Goal: Understand process/instructions: Learn how to perform a task or action

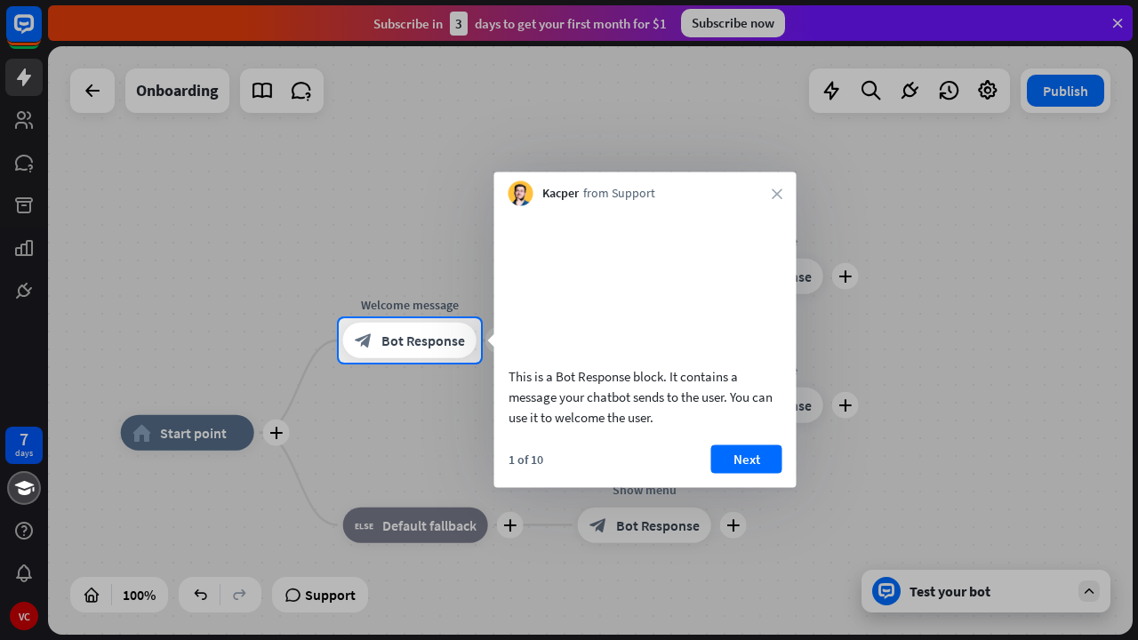
click at [434, 337] on span "Bot Response" at bounding box center [424, 341] width 84 height 18
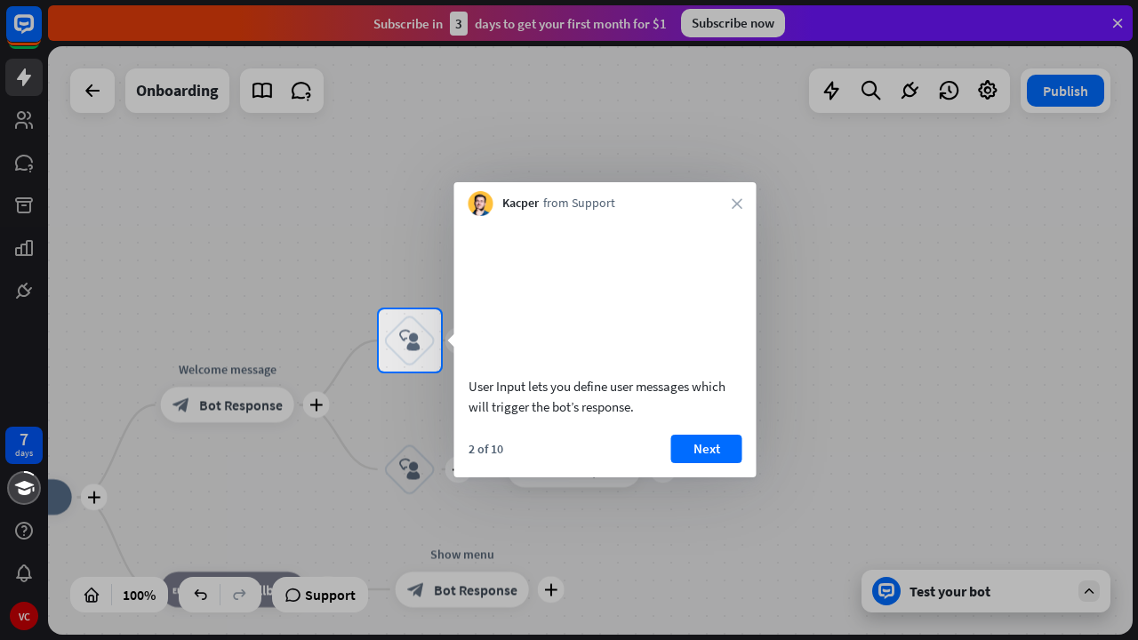
click at [209, 402] on div at bounding box center [569, 506] width 1138 height 269
click at [205, 369] on div at bounding box center [189, 340] width 379 height 62
click at [705, 463] on button "Next" at bounding box center [706, 449] width 71 height 28
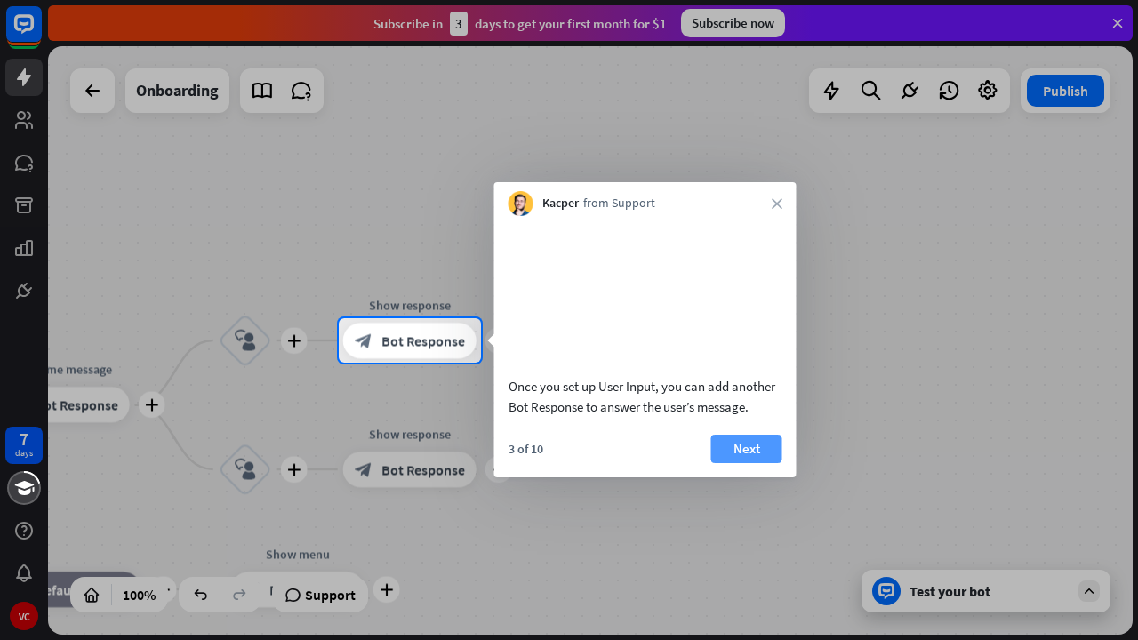
click at [734, 463] on button "Next" at bounding box center [746, 449] width 71 height 28
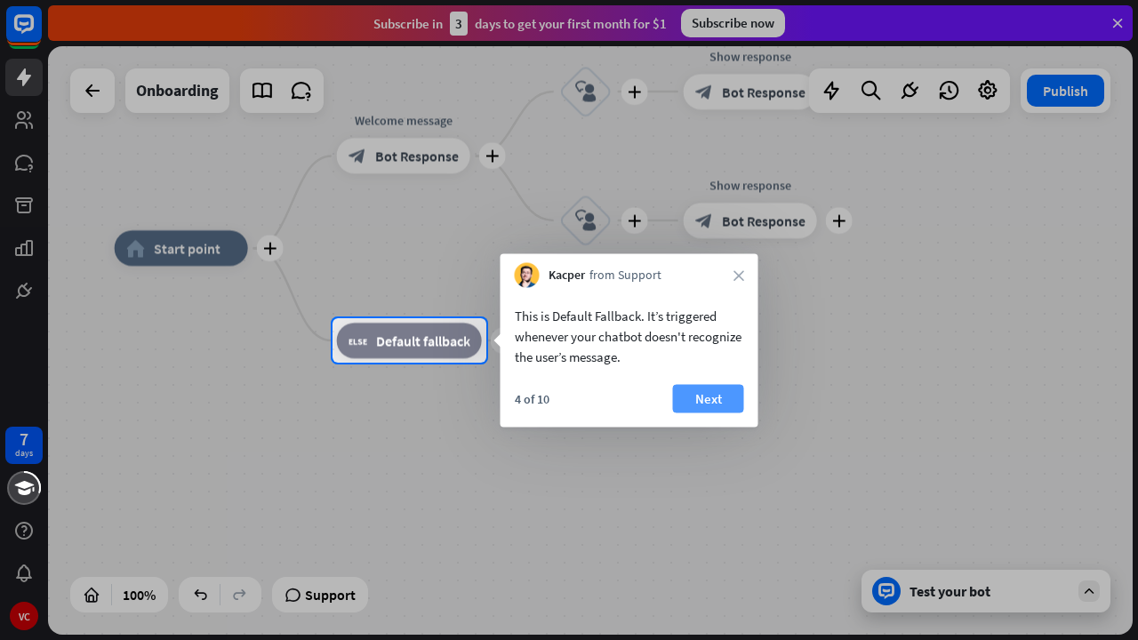
click at [711, 399] on button "Next" at bounding box center [708, 399] width 71 height 28
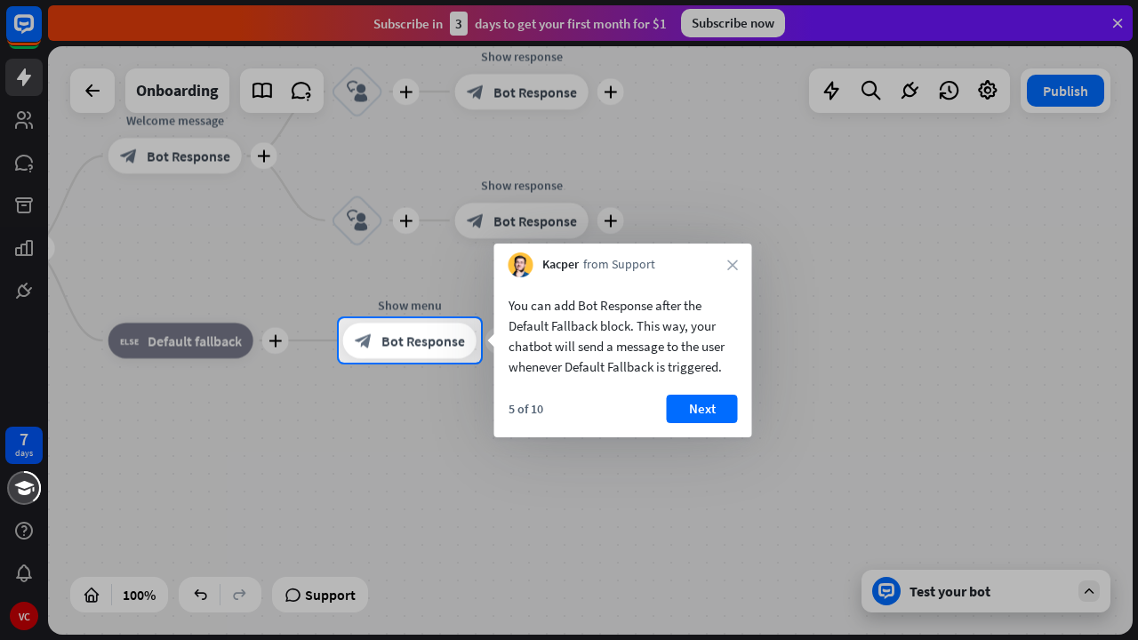
click at [711, 399] on button "Next" at bounding box center [702, 409] width 71 height 28
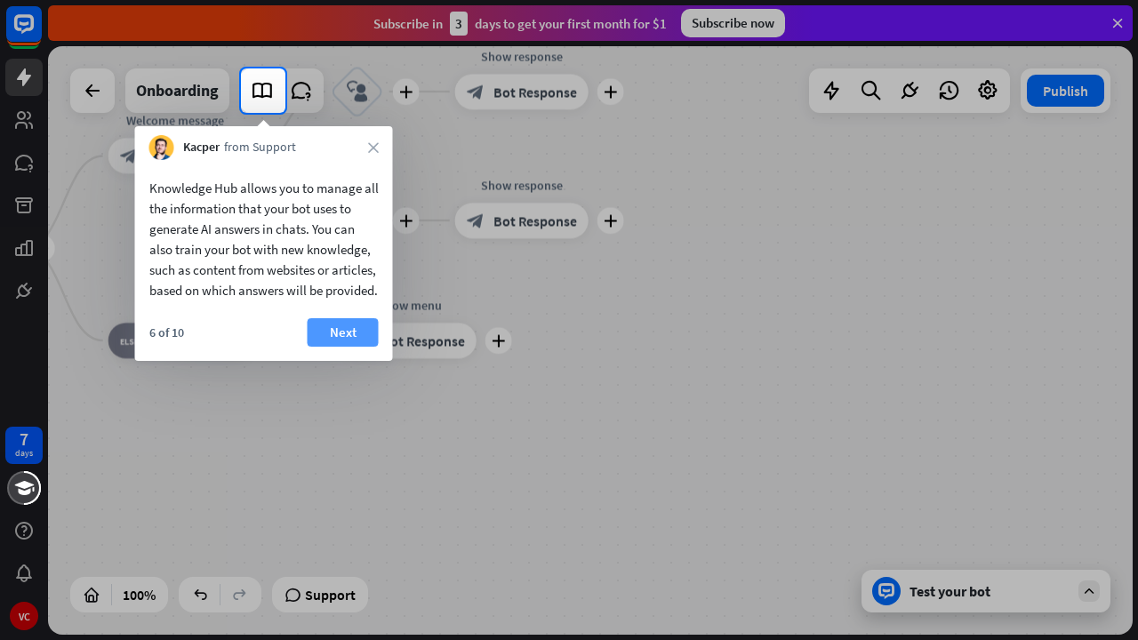
click at [354, 347] on button "Next" at bounding box center [343, 332] width 71 height 28
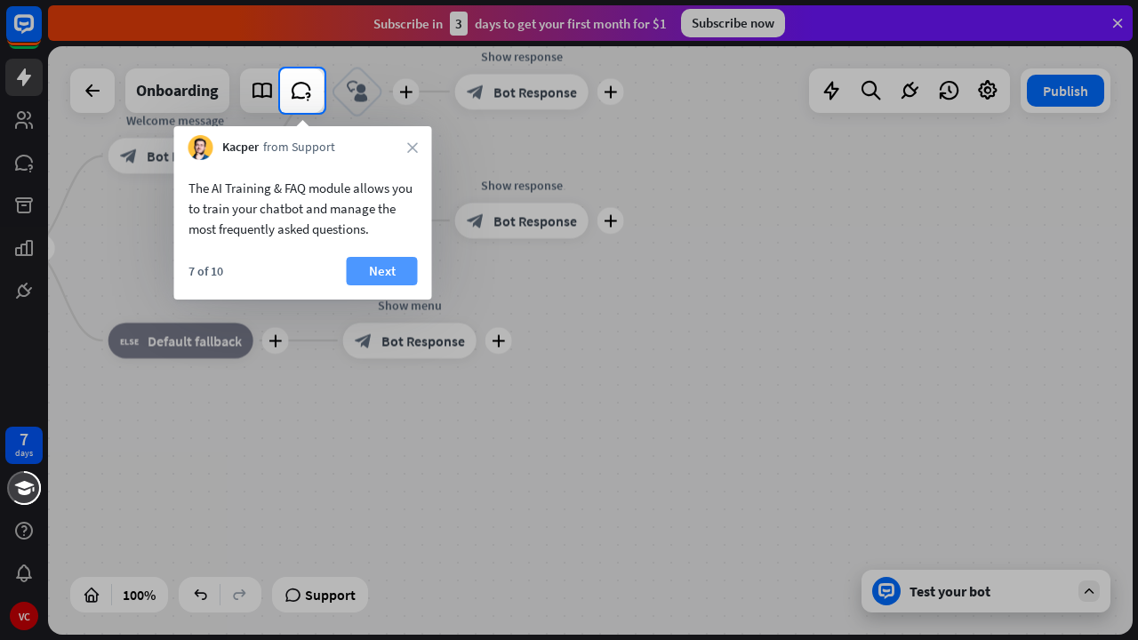
click at [374, 269] on button "Next" at bounding box center [382, 271] width 71 height 28
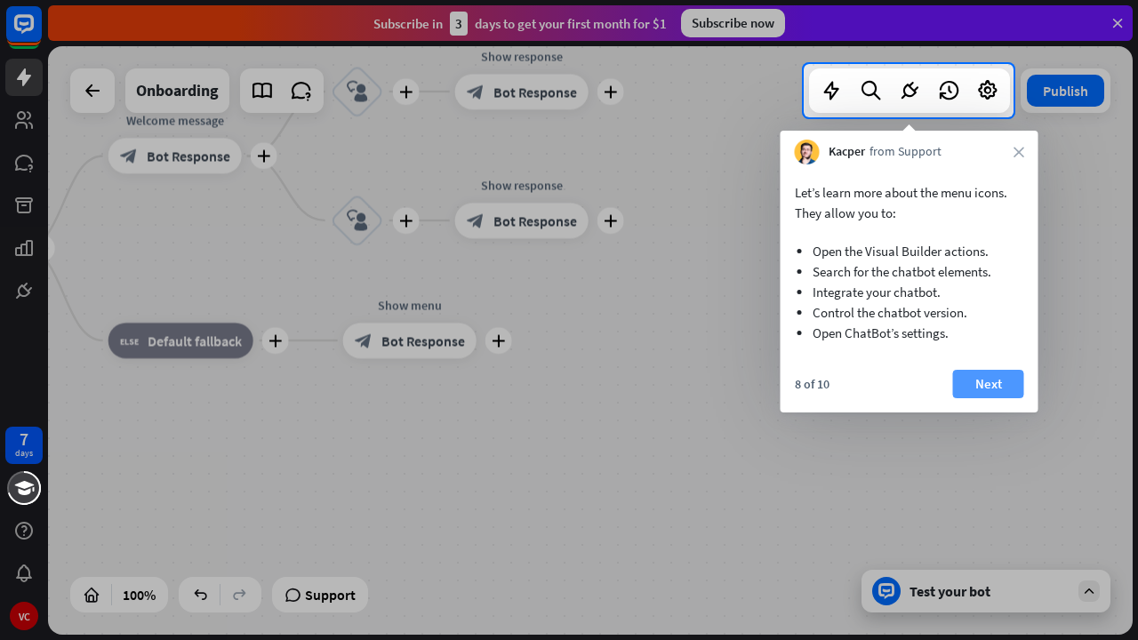
click at [1001, 389] on button "Next" at bounding box center [988, 384] width 71 height 28
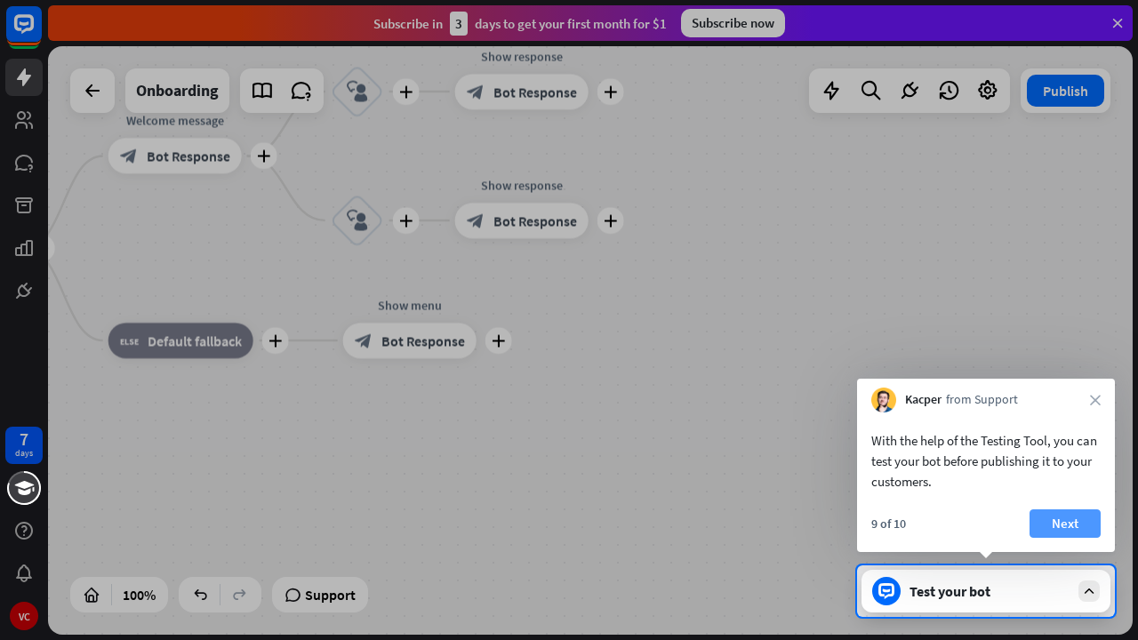
click at [1070, 522] on button "Next" at bounding box center [1065, 524] width 71 height 28
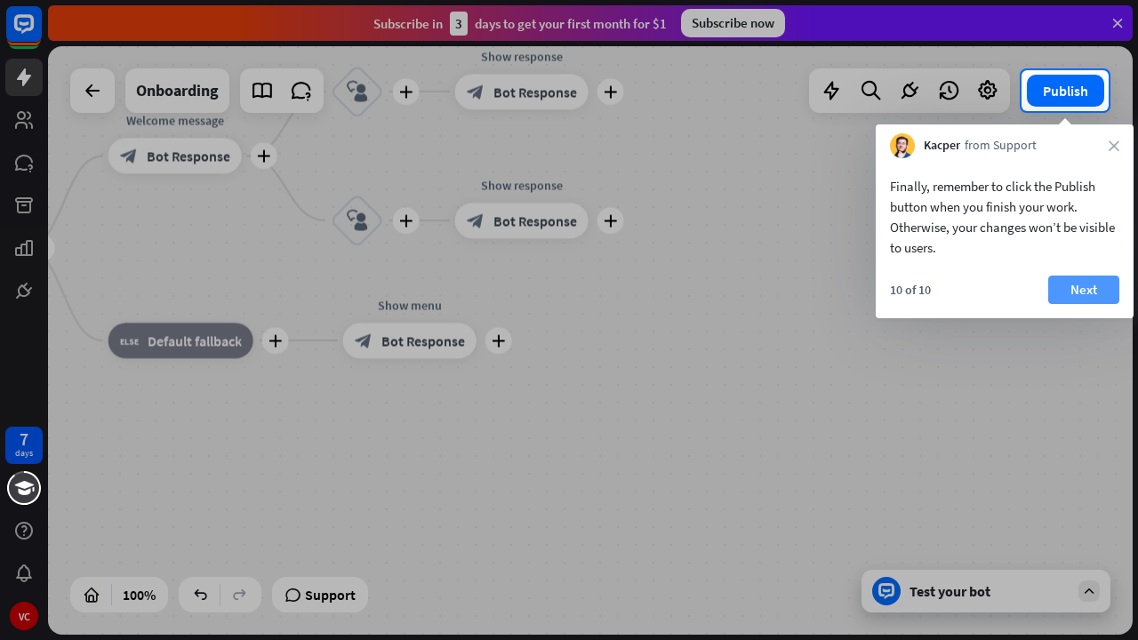
click at [1078, 290] on button "Next" at bounding box center [1084, 290] width 71 height 28
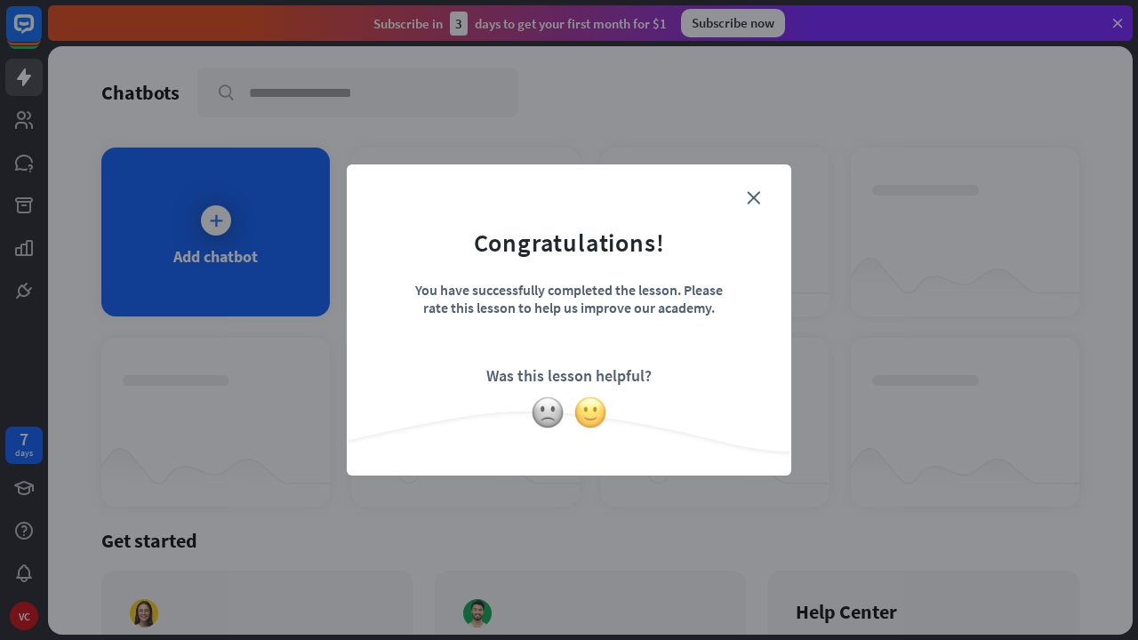
click at [594, 403] on img at bounding box center [591, 413] width 34 height 34
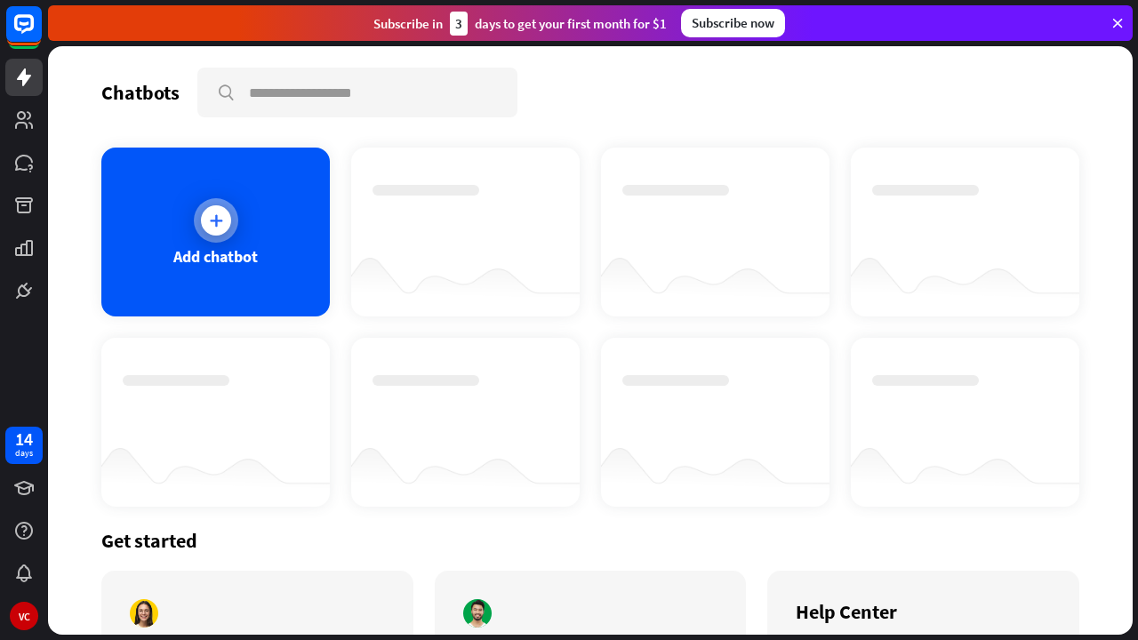
click at [227, 207] on div at bounding box center [216, 220] width 44 height 44
